Goal: Task Accomplishment & Management: Manage account settings

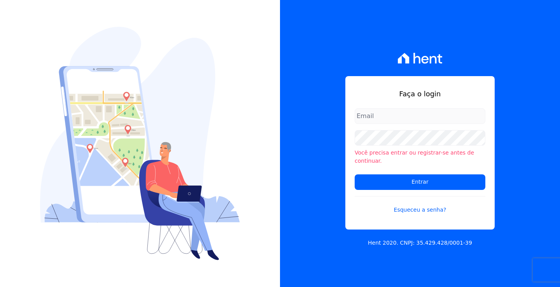
type input "[EMAIL_ADDRESS][DOMAIN_NAME]"
click at [398, 123] on input "[EMAIL_ADDRESS][DOMAIN_NAME]" at bounding box center [419, 116] width 131 height 16
drag, startPoint x: 335, startPoint y: 238, endPoint x: 346, endPoint y: 232, distance: 12.7
click at [335, 237] on div "Faça o login [EMAIL_ADDRESS][DOMAIN_NAME] Você precisa entrar ou registrar-[PER…" at bounding box center [420, 143] width 280 height 287
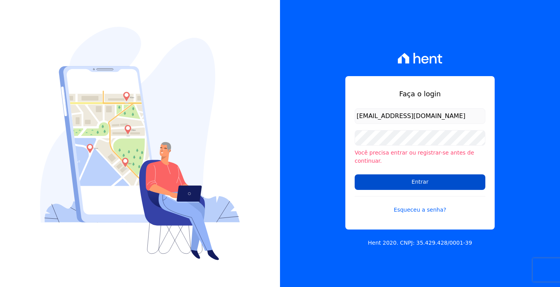
click at [422, 177] on input "Entrar" at bounding box center [419, 183] width 131 height 16
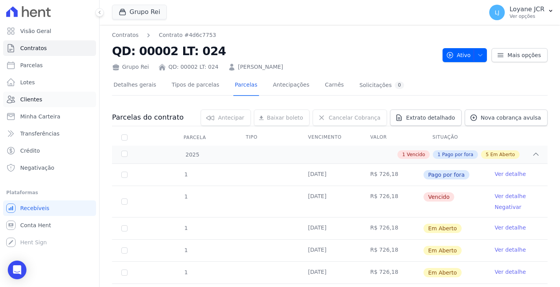
click at [38, 94] on link "Clientes" at bounding box center [49, 100] width 93 height 16
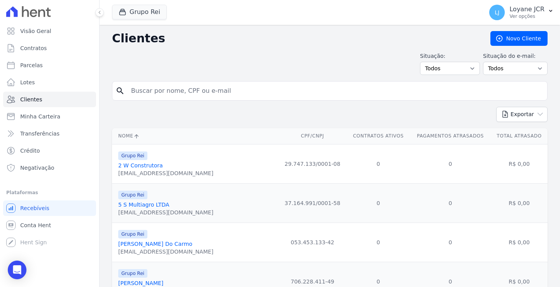
click at [152, 92] on input "search" at bounding box center [334, 91] width 417 height 16
paste input "ADAO LOPES DA COSTA"
type input "ADAO LOPES DA COSTA"
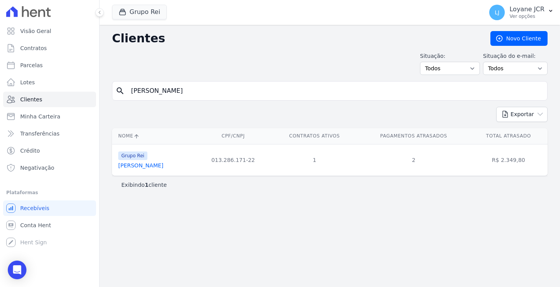
click at [128, 167] on link "Adao Lopes Da Costa" at bounding box center [140, 165] width 45 height 6
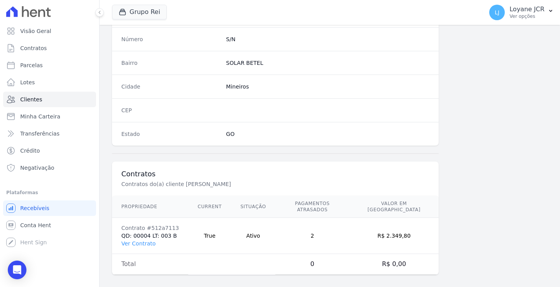
scroll to position [440, 0]
click at [137, 240] on link "Ver Contrato" at bounding box center [138, 243] width 34 height 6
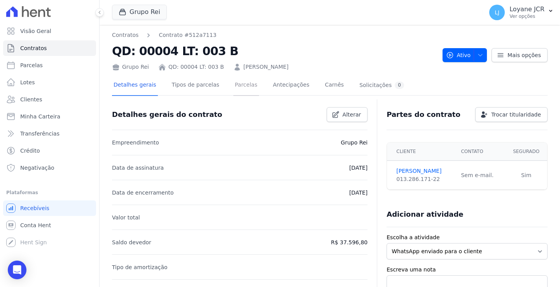
click at [240, 81] on link "Parcelas" at bounding box center [246, 85] width 26 height 21
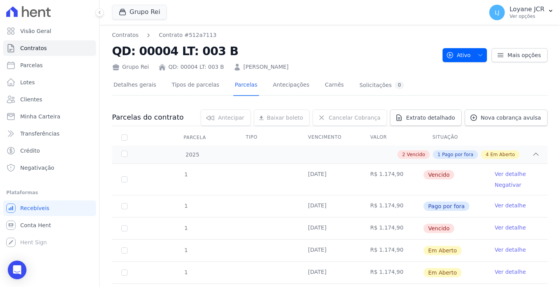
click at [506, 204] on link "Ver detalhe" at bounding box center [509, 206] width 31 height 8
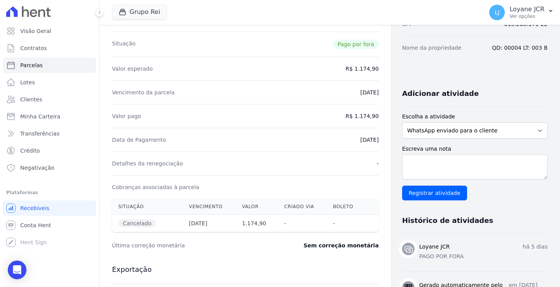
scroll to position [117, 0]
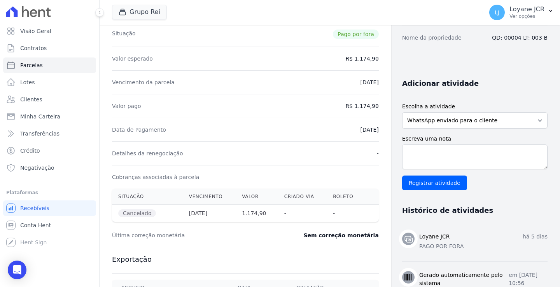
drag, startPoint x: 189, startPoint y: 212, endPoint x: 219, endPoint y: 214, distance: 30.0
click at [219, 214] on th "15/07/2025" at bounding box center [209, 213] width 53 height 17
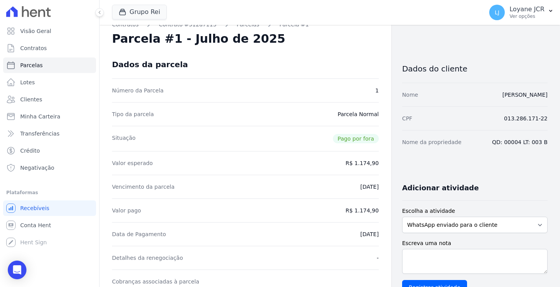
scroll to position [0, 0]
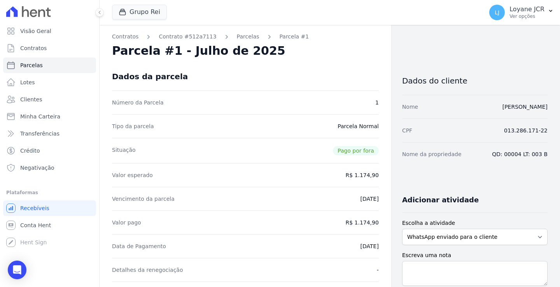
click at [285, 182] on div "Valor esperado R$ 1.174,90" at bounding box center [245, 175] width 267 height 24
click at [237, 36] on link "Parcelas" at bounding box center [248, 37] width 23 height 8
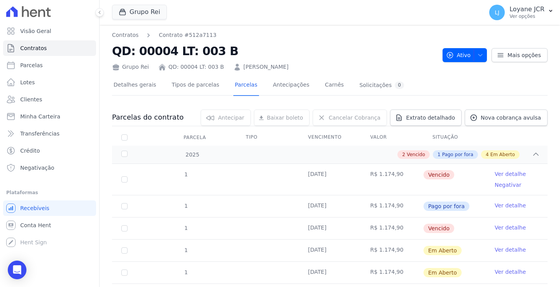
click at [355, 178] on td "15/06/2025" at bounding box center [330, 179] width 62 height 31
click at [397, 229] on td "R$ 1.174,90" at bounding box center [392, 229] width 62 height 22
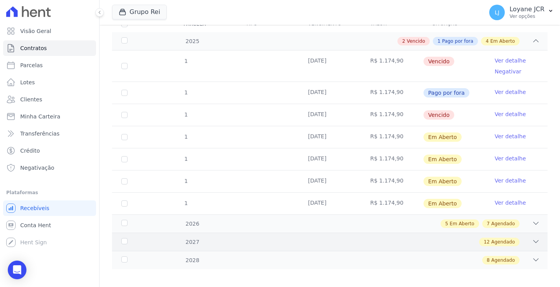
scroll to position [117, 0]
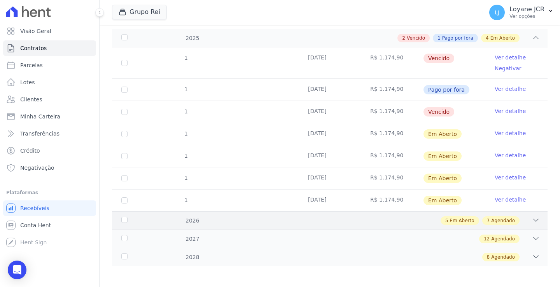
click at [532, 220] on icon at bounding box center [536, 220] width 8 height 8
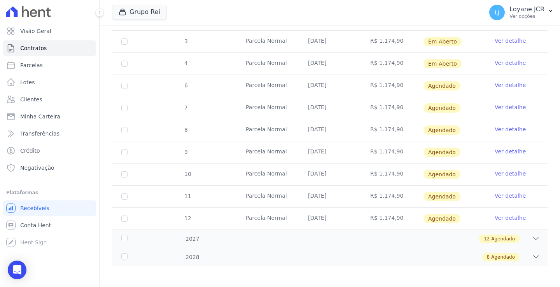
scroll to position [385, 0]
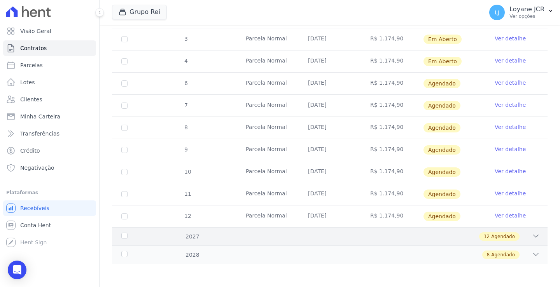
click at [525, 236] on div "12 Agendado" at bounding box center [350, 236] width 377 height 9
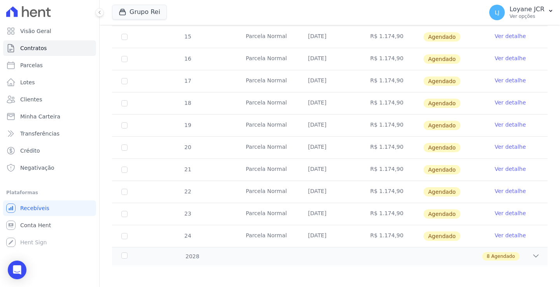
scroll to position [651, 0]
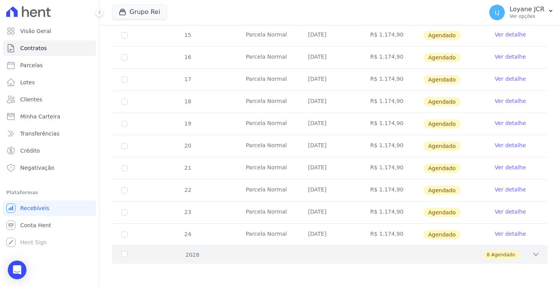
click at [525, 257] on div "8 Agendado" at bounding box center [350, 255] width 377 height 9
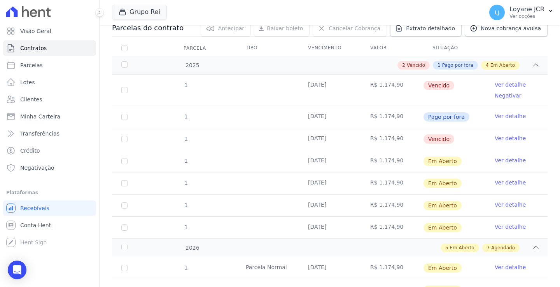
scroll to position [0, 0]
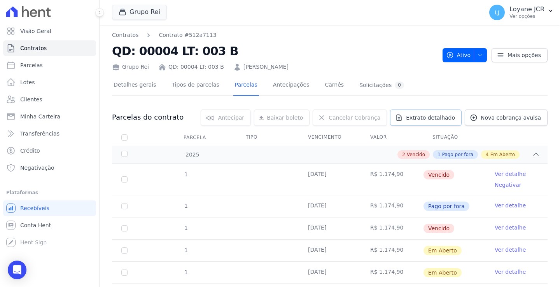
click at [414, 118] on span "Extrato detalhado" at bounding box center [430, 118] width 49 height 8
click at [524, 119] on span "Exportar PDF" at bounding box center [534, 118] width 41 height 8
click at [498, 228] on link "Ver detalhe" at bounding box center [509, 228] width 31 height 8
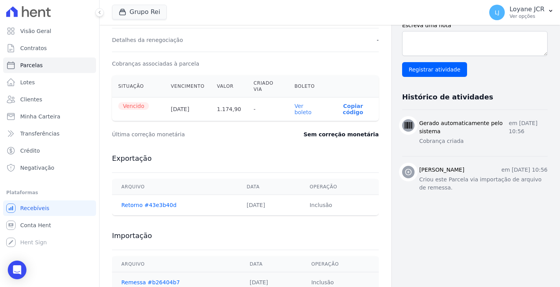
scroll to position [245, 0]
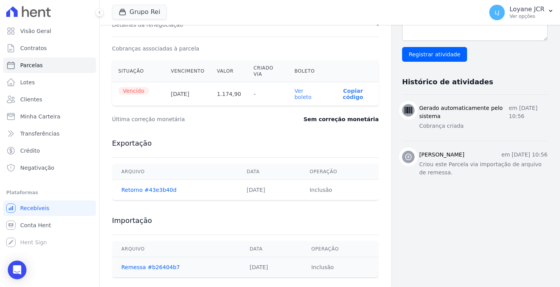
click at [324, 257] on td "Inclusão" at bounding box center [340, 267] width 77 height 21
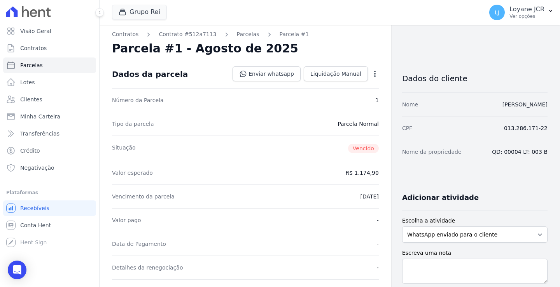
scroll to position [0, 0]
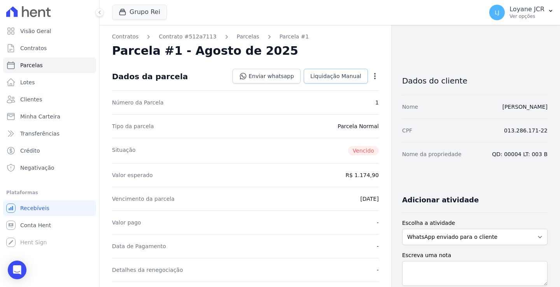
click at [340, 77] on span "Liquidação Manual" at bounding box center [335, 76] width 51 height 8
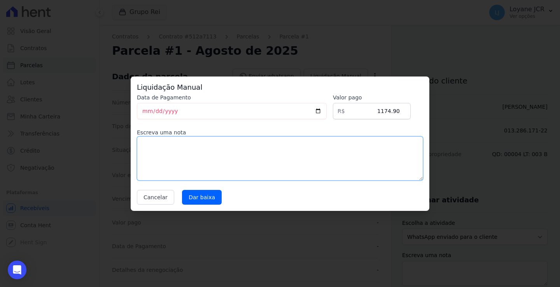
click at [192, 150] on textarea at bounding box center [280, 158] width 286 height 44
drag, startPoint x: 148, startPoint y: 199, endPoint x: 81, endPoint y: 195, distance: 66.9
click at [81, 195] on div "Liquidação Manual Data de Pagamento 2025-08-19 Valor pago R$ 1174.90 Escreva um…" at bounding box center [280, 143] width 560 height 287
click at [149, 194] on button "Cancelar" at bounding box center [155, 197] width 37 height 15
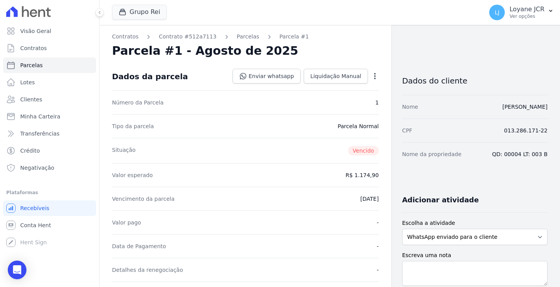
click at [371, 76] on icon "button" at bounding box center [375, 76] width 8 height 8
click at [321, 117] on link "Renegociar" at bounding box center [341, 115] width 68 height 14
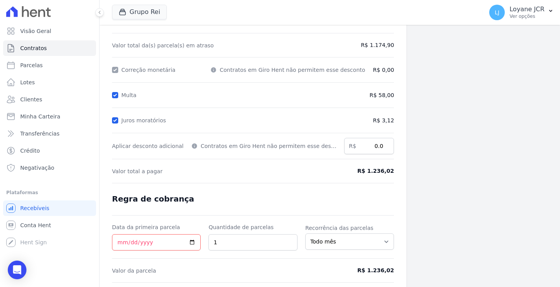
scroll to position [102, 0]
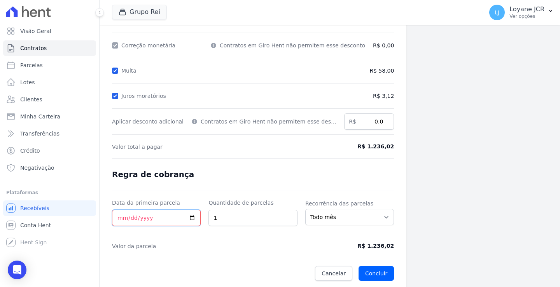
click at [164, 216] on input "Data da primeira parcela" at bounding box center [156, 218] width 89 height 16
click at [223, 216] on input "1" at bounding box center [252, 218] width 89 height 16
click at [161, 218] on input "Data da primeira parcela" at bounding box center [156, 218] width 89 height 16
click at [222, 217] on input "1" at bounding box center [252, 218] width 89 height 16
drag, startPoint x: 218, startPoint y: 218, endPoint x: 191, endPoint y: 215, distance: 27.4
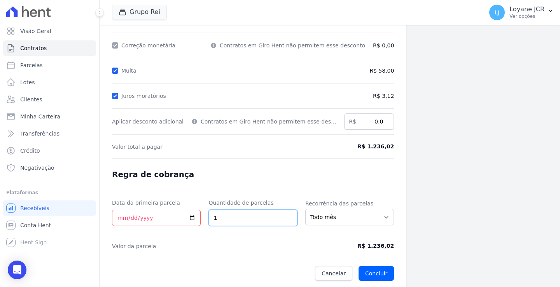
click at [191, 215] on div "Data da primeira parcela Quantidade de parcelas 1 Recorrência das parcelas Todo…" at bounding box center [253, 212] width 282 height 27
click at [334, 218] on select "Todo mês A cada 2 meses A cada 3 meses A cada 6 meses A cada 10 meses A cada 12…" at bounding box center [349, 217] width 89 height 16
click at [335, 219] on select "Todo mês A cada 2 meses A cada 3 meses A cada 6 meses A cada 10 meses A cada 12…" at bounding box center [349, 217] width 89 height 16
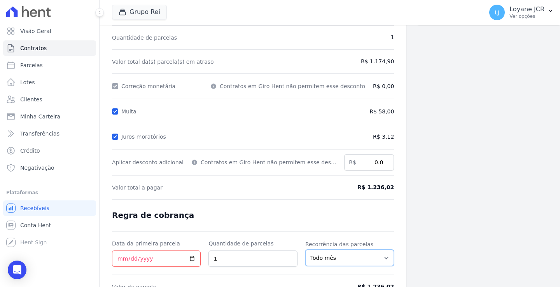
scroll to position [0, 0]
